Goal: Communication & Community: Answer question/provide support

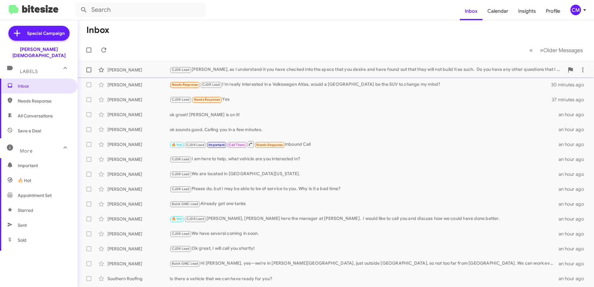
click at [290, 71] on div "CJDR Lead Okay [PERSON_NAME], as I understand it you have checked into the spec…" at bounding box center [367, 69] width 395 height 7
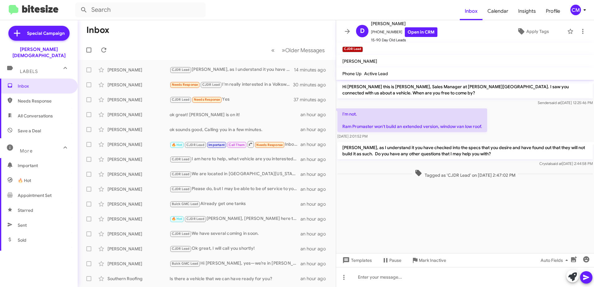
click at [35, 98] on span "Needs Response" at bounding box center [44, 101] width 53 height 6
type input "in:needs-response"
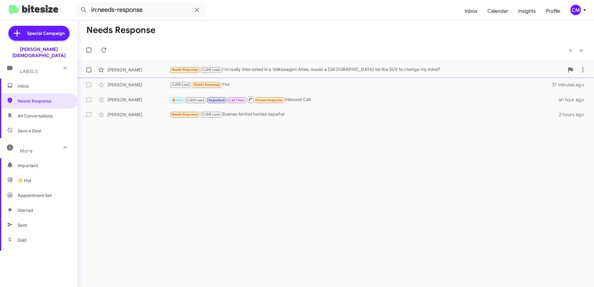
click at [271, 70] on div "Needs Response CJDR Lead I'm really interested in a Volkswagen Atlas, would a […" at bounding box center [367, 69] width 395 height 7
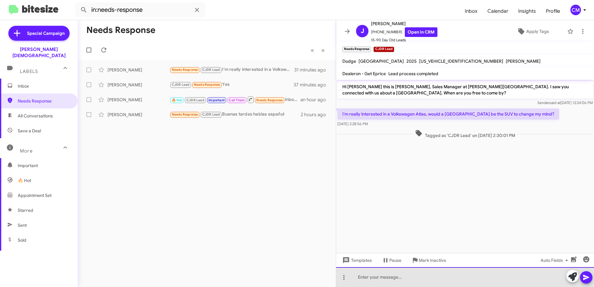
click at [384, 278] on div at bounding box center [465, 277] width 258 height 20
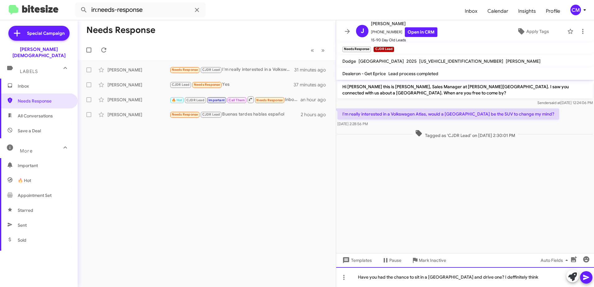
drag, startPoint x: 494, startPoint y: 278, endPoint x: 508, endPoint y: 278, distance: 13.7
click at [508, 278] on div "Have you had the chance to sit in a [GEOGRAPHIC_DATA] and drive one? I deffinit…" at bounding box center [465, 277] width 258 height 20
drag, startPoint x: 514, startPoint y: 278, endPoint x: 502, endPoint y: 277, distance: 12.2
click at [514, 278] on div "Have you had the chance to sit in a [GEOGRAPHIC_DATA] and drive one? I definite…" at bounding box center [465, 277] width 258 height 20
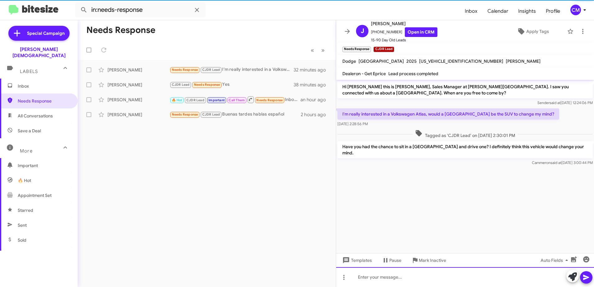
click at [502, 277] on div at bounding box center [465, 277] width 258 height 20
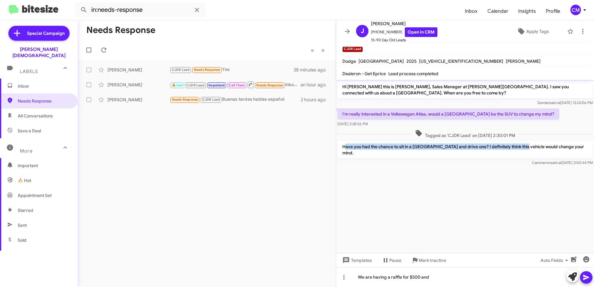
drag, startPoint x: 364, startPoint y: 147, endPoint x: 539, endPoint y: 144, distance: 175.0
click at [539, 144] on p "Have you had the chance to sit in a [GEOGRAPHIC_DATA] and drive one? I definite…" at bounding box center [465, 149] width 255 height 17
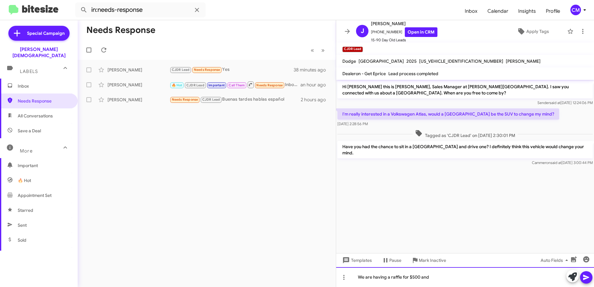
click at [448, 276] on div "We are having a raffle for $500 and" at bounding box center [465, 277] width 258 height 20
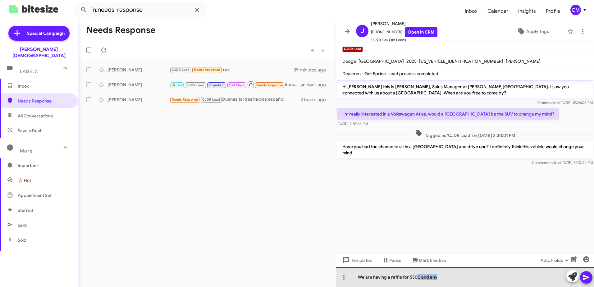
drag, startPoint x: 476, startPoint y: 279, endPoint x: 418, endPoint y: 278, distance: 57.8
click at [418, 278] on div "We are having a raffle for $500 and any" at bounding box center [465, 277] width 258 height 20
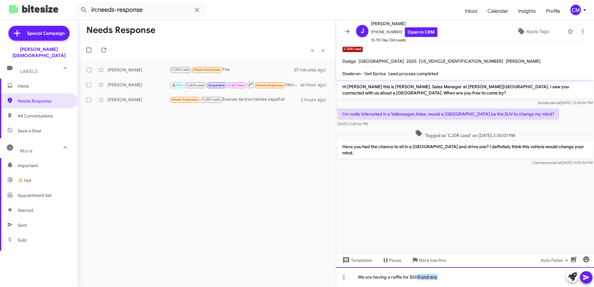
click at [442, 276] on div "We are having a raffle for $500 and any" at bounding box center [465, 277] width 258 height 20
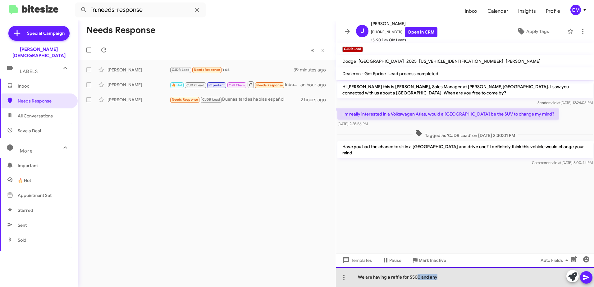
click at [441, 277] on div "We are having a raffle for $500 and any" at bounding box center [465, 277] width 258 height 20
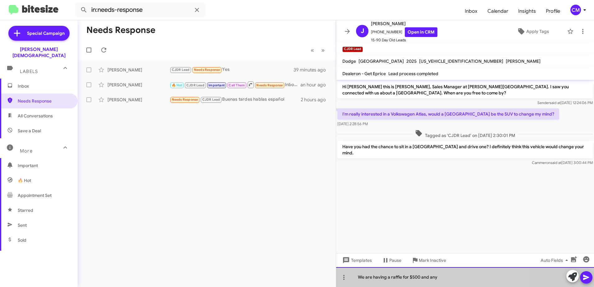
click at [399, 277] on div "We are having a raffle for $500 and any" at bounding box center [465, 277] width 258 height 20
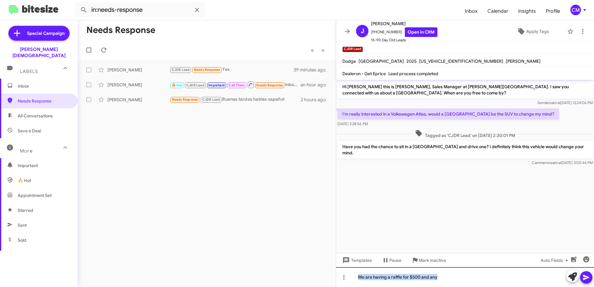
drag, startPoint x: 446, startPoint y: 277, endPoint x: 321, endPoint y: 295, distance: 126.8
click at [321, 287] on html "in:needs-response Inbox Calendar Insights Profile CM Special Campaign [PERSON_N…" at bounding box center [297, 143] width 594 height 287
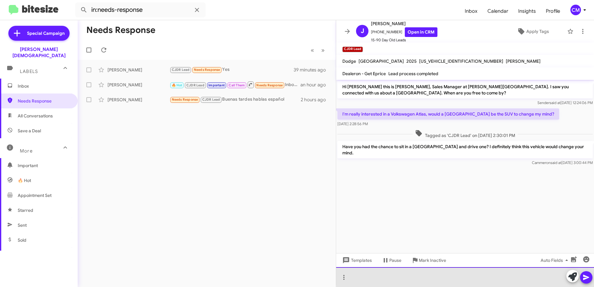
click at [487, 275] on div at bounding box center [465, 277] width 258 height 20
